Goal: Transaction & Acquisition: Purchase product/service

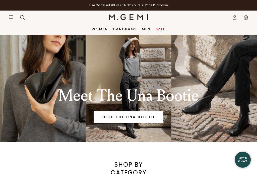
click at [98, 27] on link "Women" at bounding box center [100, 29] width 16 height 4
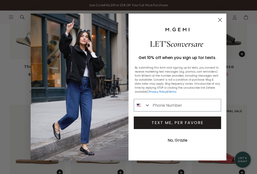
click at [224, 22] on circle "Close dialog" at bounding box center [220, 20] width 8 height 8
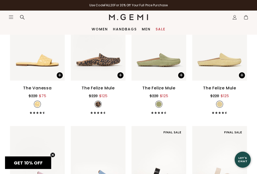
scroll to position [383, 0]
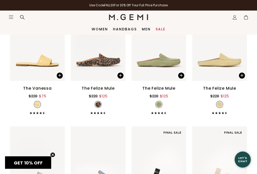
click at [163, 86] on div "The Felize Mule" at bounding box center [159, 89] width 33 height 6
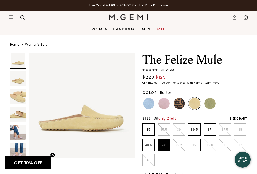
click at [166, 143] on p "39" at bounding box center [164, 145] width 12 height 4
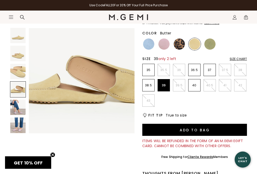
scroll to position [60, 0]
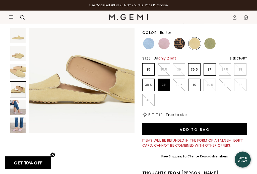
click at [239, 57] on div "Size Chart" at bounding box center [238, 59] width 17 height 4
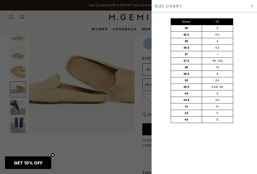
click at [254, 4] on img at bounding box center [252, 6] width 4 height 4
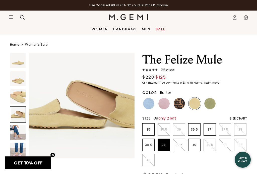
scroll to position [60, 0]
